Goal: Task Accomplishment & Management: Use online tool/utility

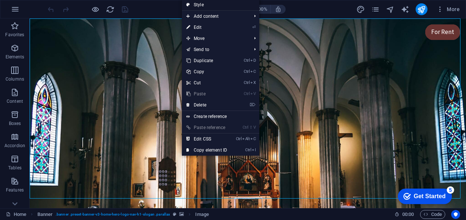
click at [201, 5] on link "Style" at bounding box center [220, 4] width 77 height 11
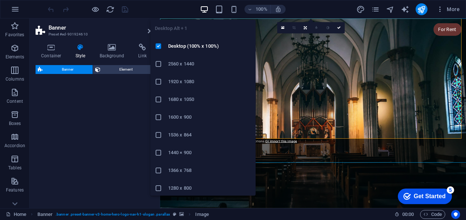
select select "preset-banner-v3-home-hero-logo-nav-h1-slogan"
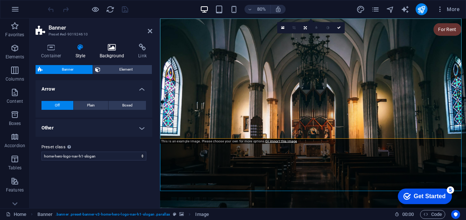
click at [116, 51] on icon at bounding box center [112, 47] width 36 height 7
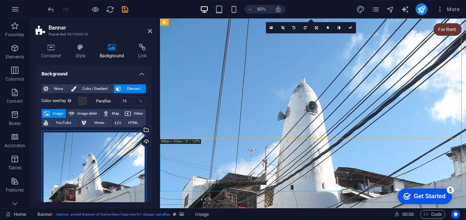
click at [100, 147] on div "Drag files here, click to choose files or select files from Files or our free s…" at bounding box center [93, 200] width 105 height 138
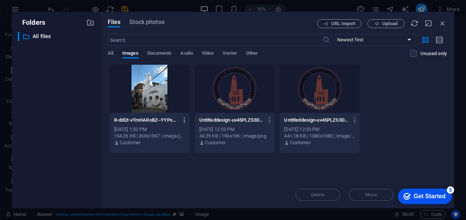
click at [183, 119] on icon "button" at bounding box center [184, 120] width 7 height 7
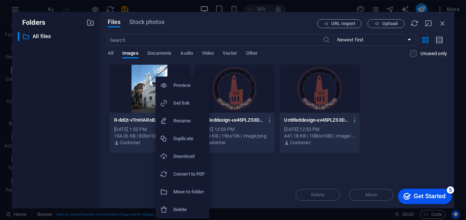
click at [135, 171] on div at bounding box center [233, 110] width 466 height 220
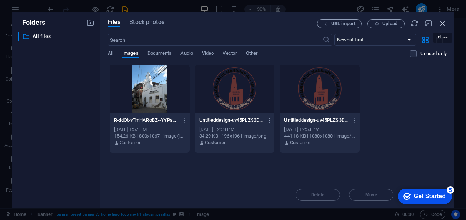
click at [444, 23] on icon "button" at bounding box center [442, 23] width 8 height 8
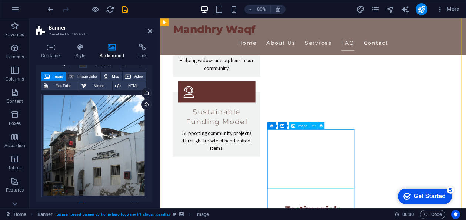
scroll to position [1555, 0]
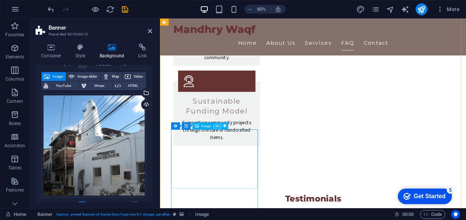
click at [218, 126] on icon at bounding box center [216, 126] width 3 height 6
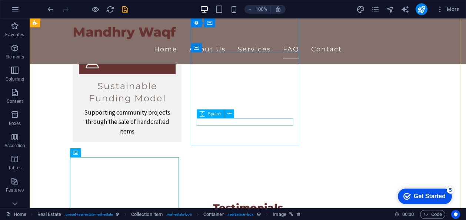
scroll to position [1566, 0]
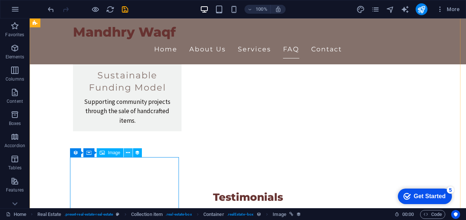
click at [128, 153] on icon at bounding box center [128, 153] width 4 height 8
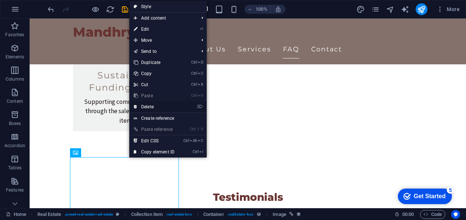
click at [146, 105] on link "⌦ Delete" at bounding box center [154, 106] width 50 height 11
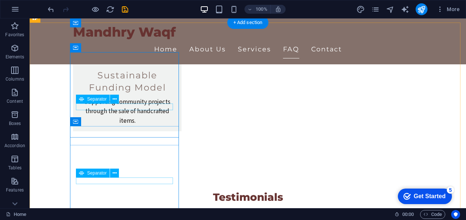
scroll to position [1492, 0]
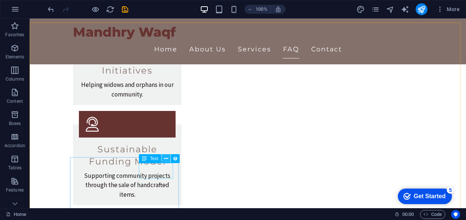
click at [164, 161] on icon at bounding box center [166, 159] width 4 height 8
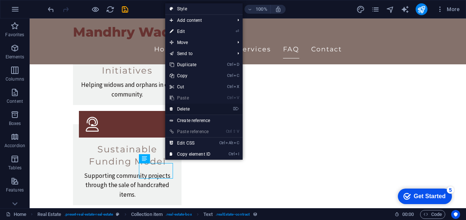
drag, startPoint x: 195, startPoint y: 108, endPoint x: 165, endPoint y: 90, distance: 35.0
click at [195, 108] on link "⌦ Delete" at bounding box center [190, 109] width 50 height 11
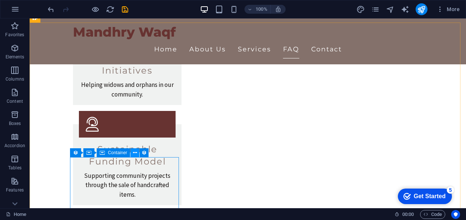
click at [135, 153] on icon at bounding box center [135, 153] width 4 height 8
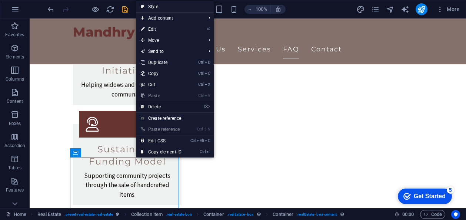
click at [169, 108] on link "⌦ Delete" at bounding box center [161, 106] width 50 height 11
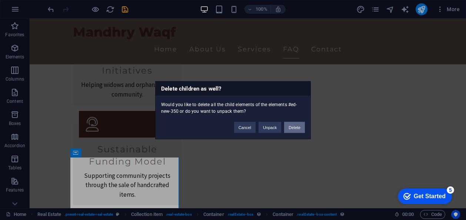
click at [295, 127] on button "Delete" at bounding box center [294, 127] width 21 height 11
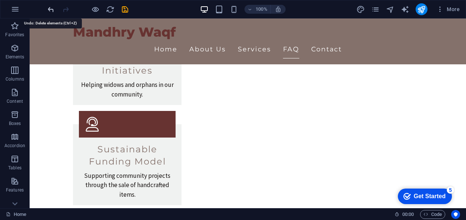
click at [50, 9] on icon "undo" at bounding box center [51, 9] width 9 height 9
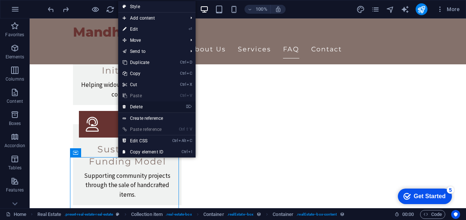
click at [144, 106] on link "⌦ Delete" at bounding box center [143, 106] width 50 height 11
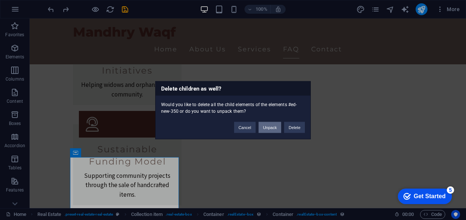
click at [268, 128] on button "Unpack" at bounding box center [269, 127] width 23 height 11
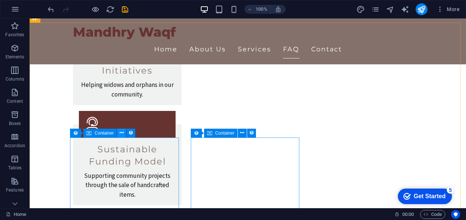
click at [123, 133] on icon at bounding box center [122, 133] width 4 height 8
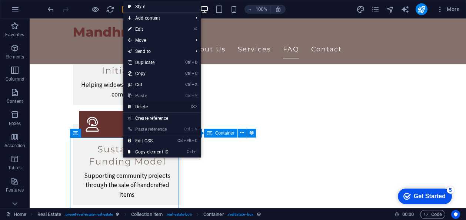
click at [147, 109] on link "⌦ Delete" at bounding box center [148, 106] width 50 height 11
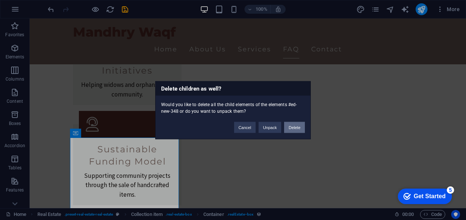
click at [293, 128] on button "Delete" at bounding box center [294, 127] width 21 height 11
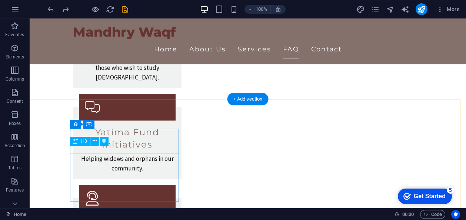
scroll to position [1381, 0]
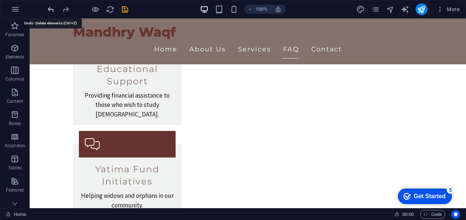
click at [47, 10] on icon "undo" at bounding box center [51, 9] width 9 height 9
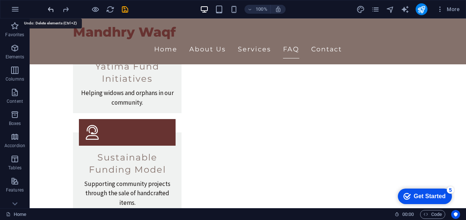
scroll to position [1579, 0]
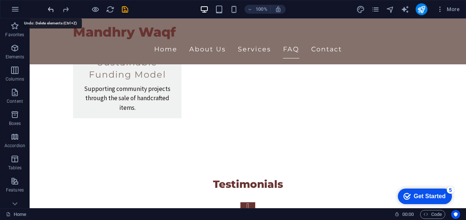
click at [47, 10] on icon "undo" at bounding box center [51, 9] width 9 height 9
click at [48, 10] on icon "undo" at bounding box center [51, 9] width 9 height 9
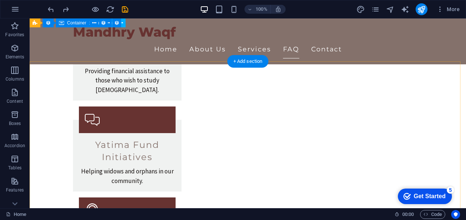
scroll to position [1393, 0]
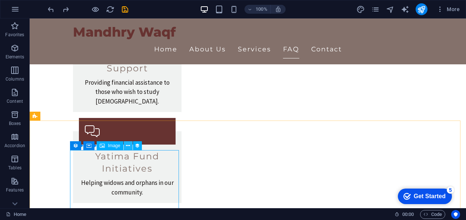
click at [128, 145] on icon at bounding box center [128, 146] width 4 height 8
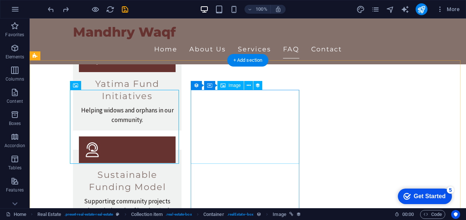
scroll to position [1468, 0]
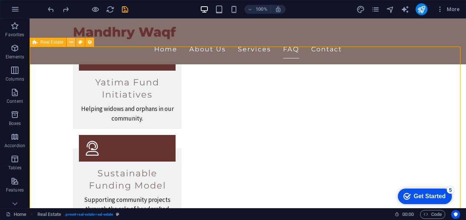
click at [72, 43] on icon at bounding box center [71, 43] width 4 height 8
click at [71, 42] on icon at bounding box center [71, 43] width 4 height 8
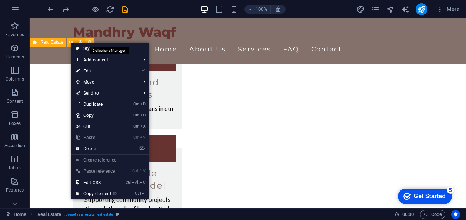
click at [89, 41] on icon at bounding box center [89, 43] width 5 height 8
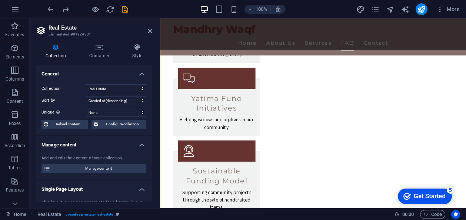
click at [53, 67] on h4 "General" at bounding box center [94, 71] width 117 height 13
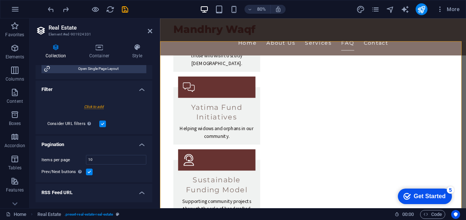
scroll to position [0, 0]
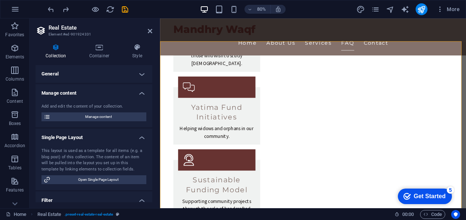
click at [85, 76] on h4 "General" at bounding box center [94, 74] width 117 height 18
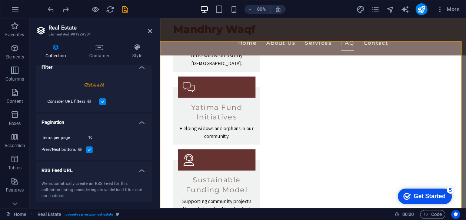
scroll to position [199, 0]
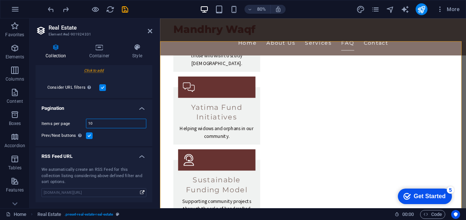
drag, startPoint x: 95, startPoint y: 123, endPoint x: 78, endPoint y: 121, distance: 17.1
click at [78, 122] on div "Items per page 10" at bounding box center [93, 124] width 105 height 10
type input "3"
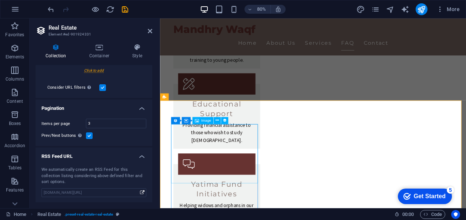
scroll to position [1382, 0]
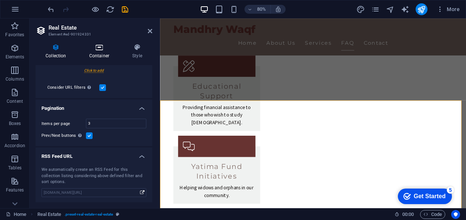
click at [99, 48] on icon at bounding box center [99, 47] width 40 height 7
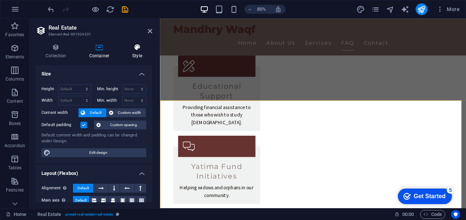
click at [135, 54] on h4 "Style" at bounding box center [137, 52] width 30 height 16
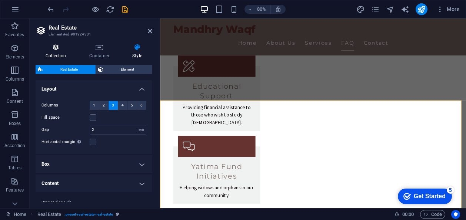
click at [58, 49] on icon at bounding box center [56, 47] width 41 height 7
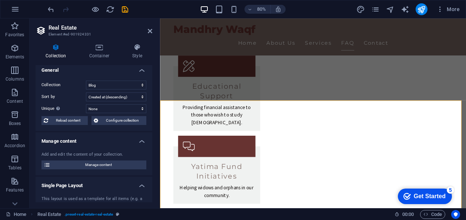
scroll to position [0, 0]
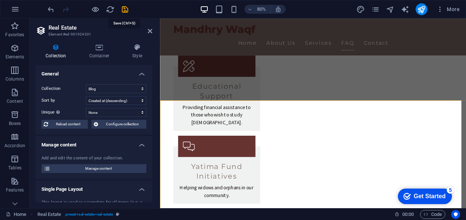
click at [124, 9] on icon "save" at bounding box center [125, 9] width 9 height 9
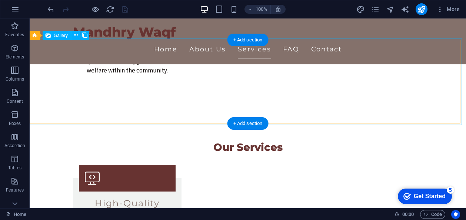
scroll to position [912, 0]
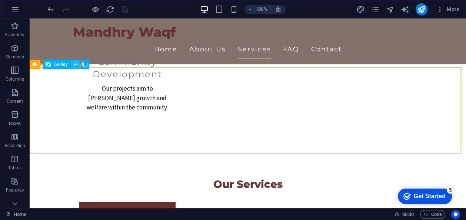
click at [74, 64] on icon at bounding box center [76, 65] width 4 height 8
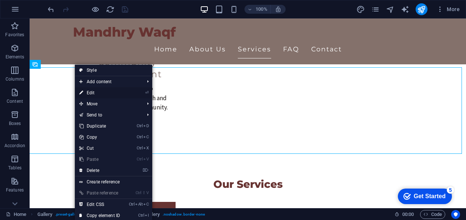
click at [93, 91] on link "⏎ Edit" at bounding box center [100, 92] width 50 height 11
select select "px"
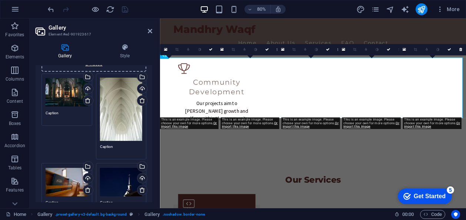
scroll to position [0, 0]
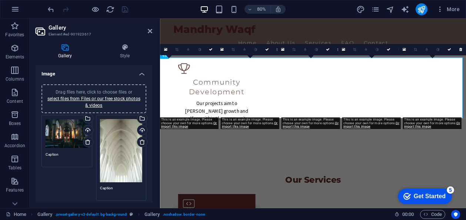
click at [60, 130] on div "Drag files here, click to choose files or select files from Files or our free s…" at bounding box center [67, 134] width 43 height 30
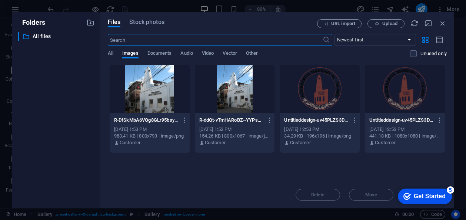
scroll to position [1078, 0]
click at [141, 86] on div at bounding box center [150, 89] width 80 height 48
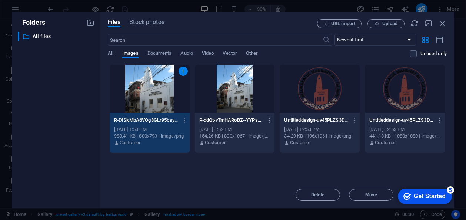
click at [142, 93] on div "1" at bounding box center [150, 89] width 80 height 48
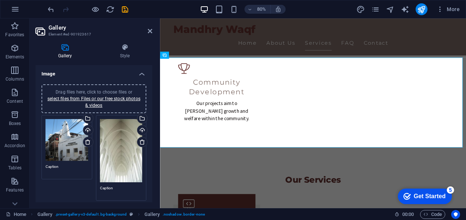
click at [114, 135] on div "Drag files here, click to choose files or select files from Files or our free s…" at bounding box center [121, 151] width 43 height 64
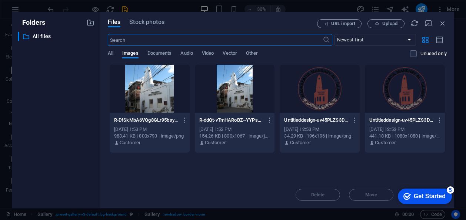
scroll to position [1078, 0]
click at [152, 96] on div at bounding box center [150, 89] width 80 height 48
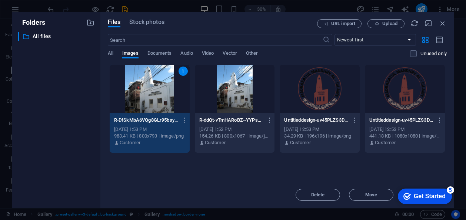
click at [152, 96] on div "1" at bounding box center [150, 89] width 80 height 48
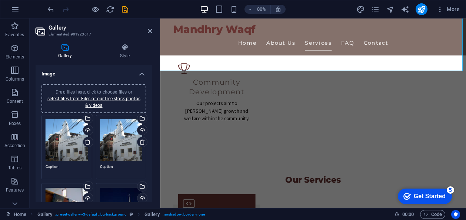
scroll to position [986, 0]
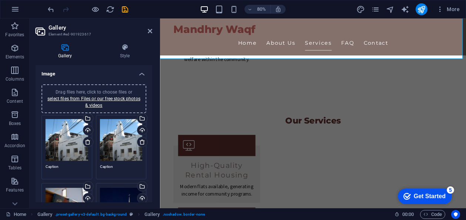
click at [70, 194] on div "Drag files here, click to choose files or select files from Files or our free s…" at bounding box center [67, 202] width 43 height 30
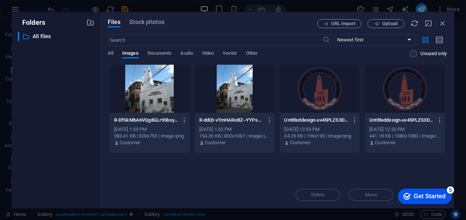
click at [159, 102] on div at bounding box center [150, 89] width 80 height 48
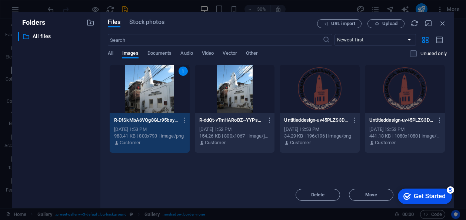
click at [154, 80] on div "1" at bounding box center [150, 89] width 80 height 48
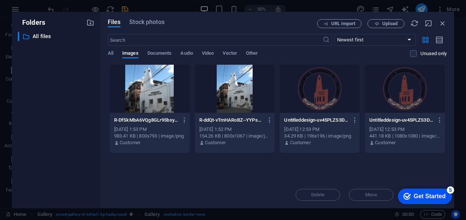
click at [154, 80] on div at bounding box center [150, 89] width 80 height 48
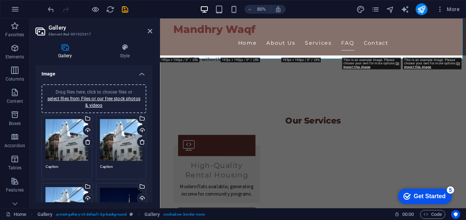
scroll to position [74, 0]
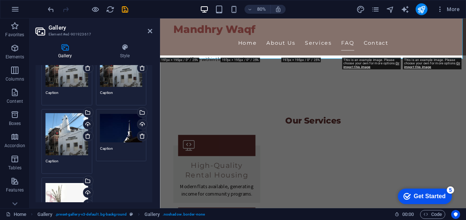
click at [116, 127] on div "Drag files here, click to choose files or select files from Files or our free s…" at bounding box center [121, 128] width 43 height 30
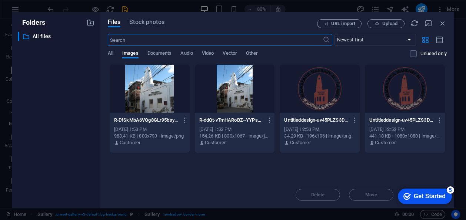
scroll to position [1152, 0]
click at [163, 90] on div at bounding box center [150, 89] width 80 height 48
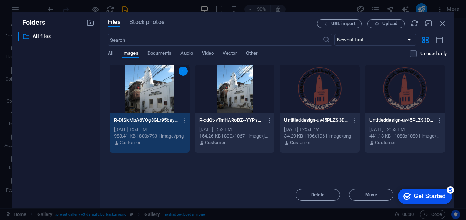
click at [163, 90] on div "1" at bounding box center [150, 89] width 80 height 48
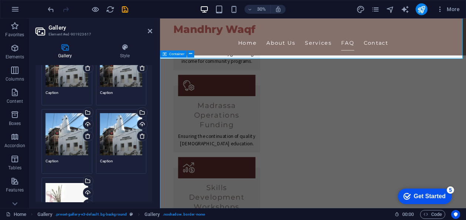
scroll to position [986, 0]
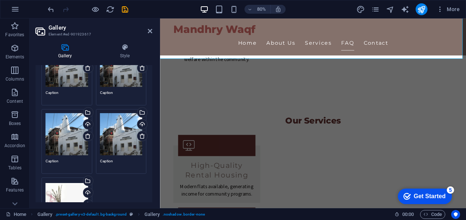
click at [61, 186] on div "Drag files here, click to choose files or select files from Files or our free s…" at bounding box center [67, 197] width 43 height 30
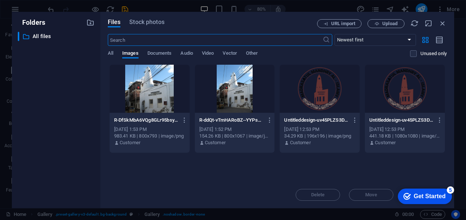
scroll to position [1152, 0]
click at [164, 95] on div at bounding box center [150, 89] width 80 height 48
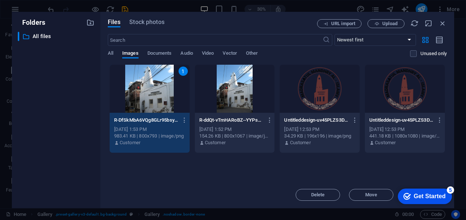
drag, startPoint x: 164, startPoint y: 95, endPoint x: 139, endPoint y: 190, distance: 98.0
click at [164, 95] on div "1" at bounding box center [150, 89] width 80 height 48
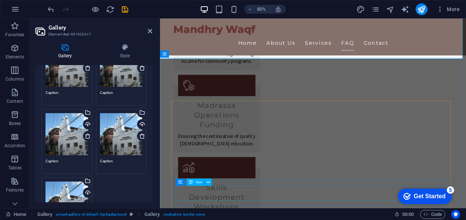
scroll to position [986, 0]
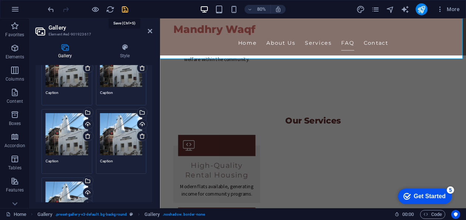
click at [123, 7] on icon "save" at bounding box center [125, 9] width 9 height 9
